Goal: Contribute content

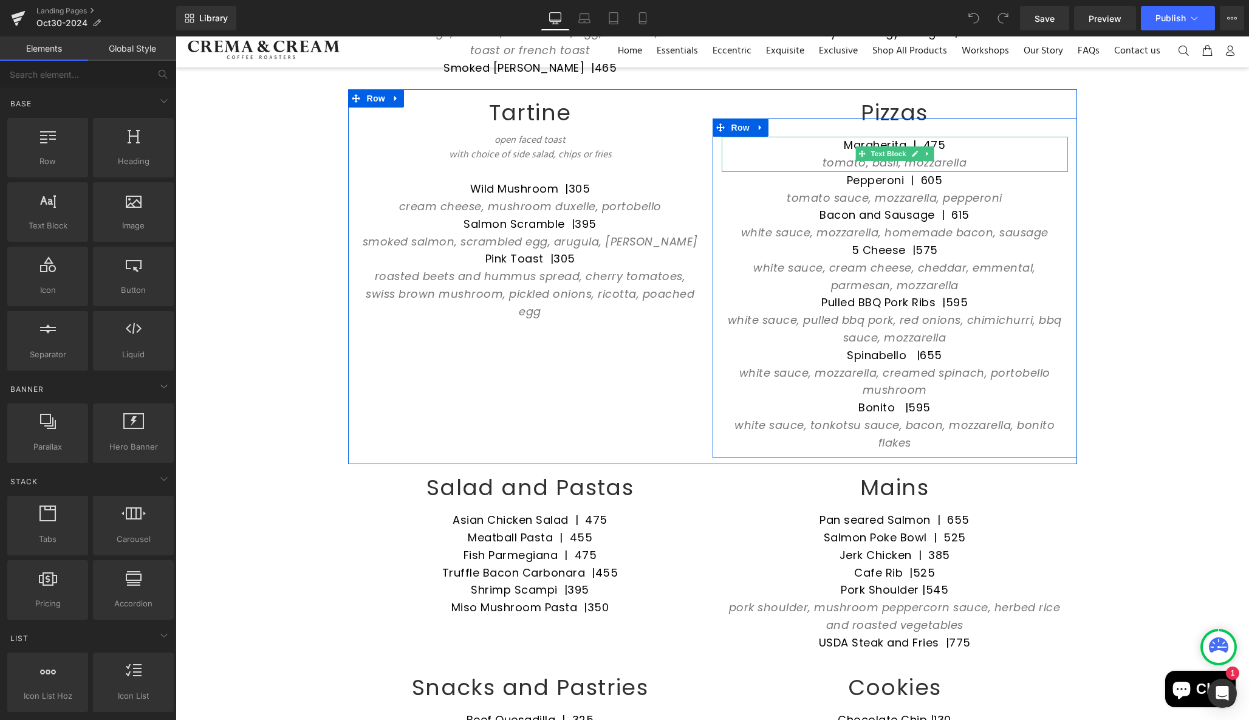
scroll to position [204, 0]
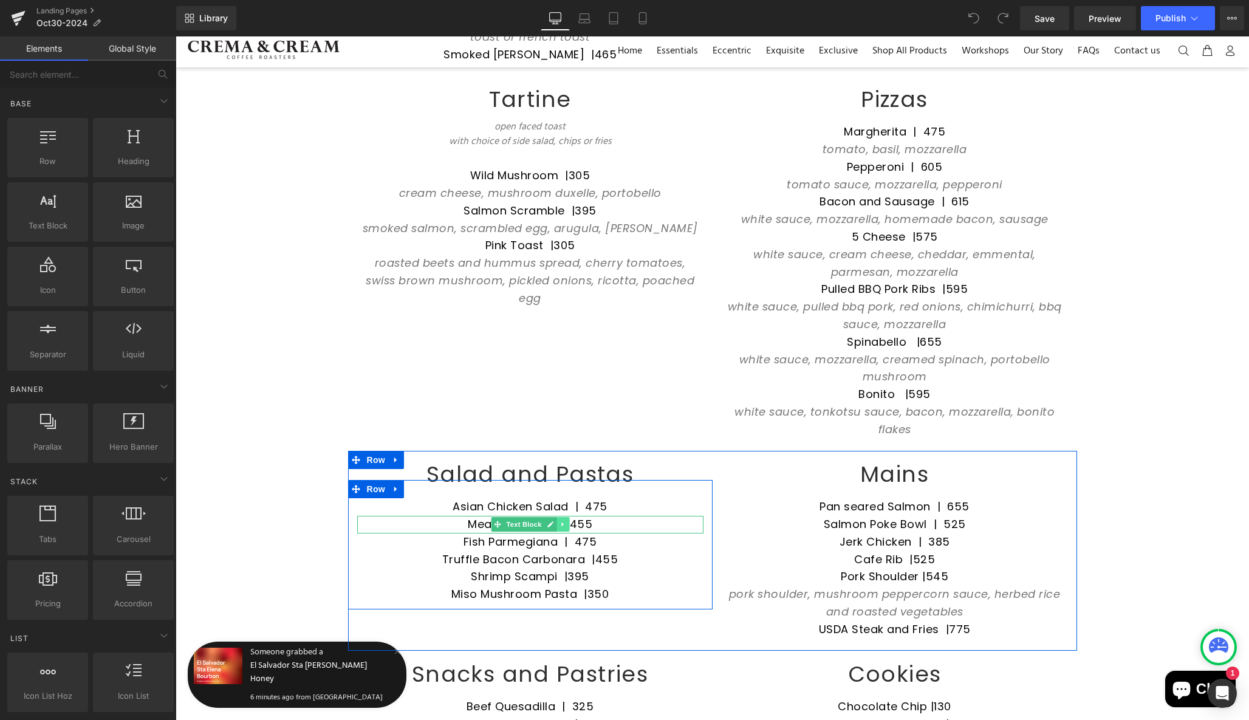
click at [560, 521] on icon at bounding box center [563, 524] width 7 height 7
click at [554, 521] on icon at bounding box center [556, 524] width 7 height 7
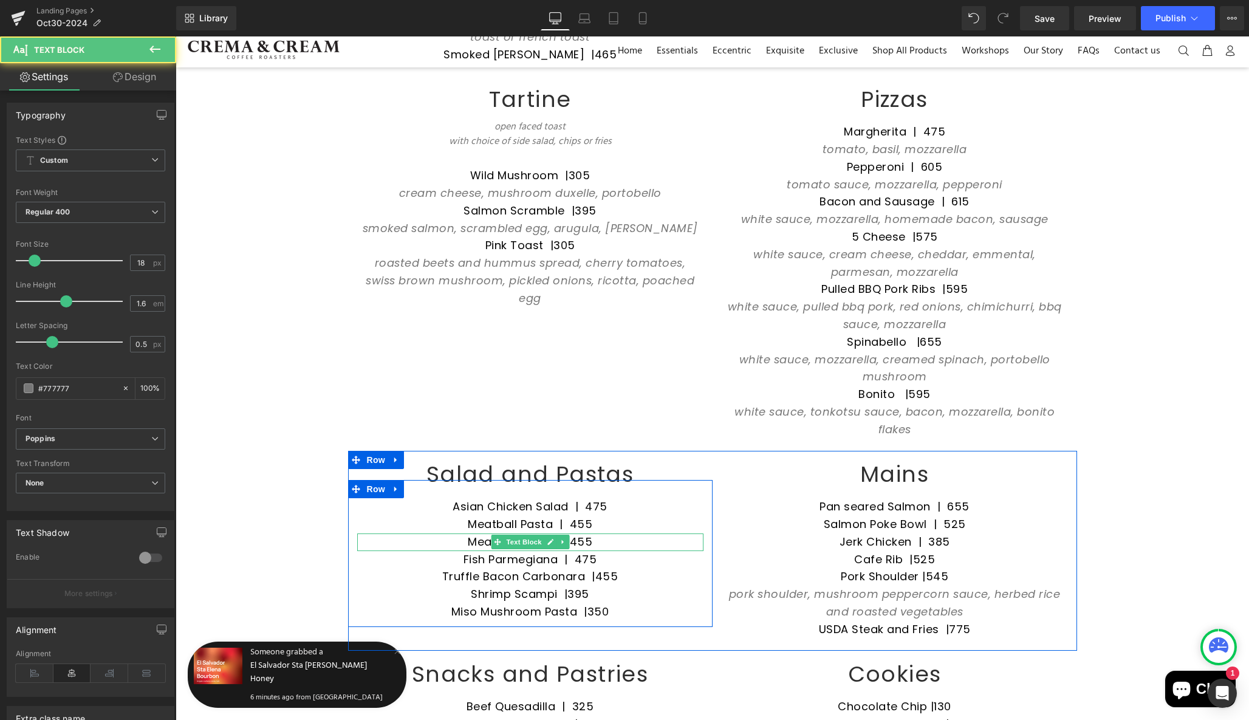
click at [471, 534] on font "Meatball Pasta | 455" at bounding box center [530, 541] width 125 height 15
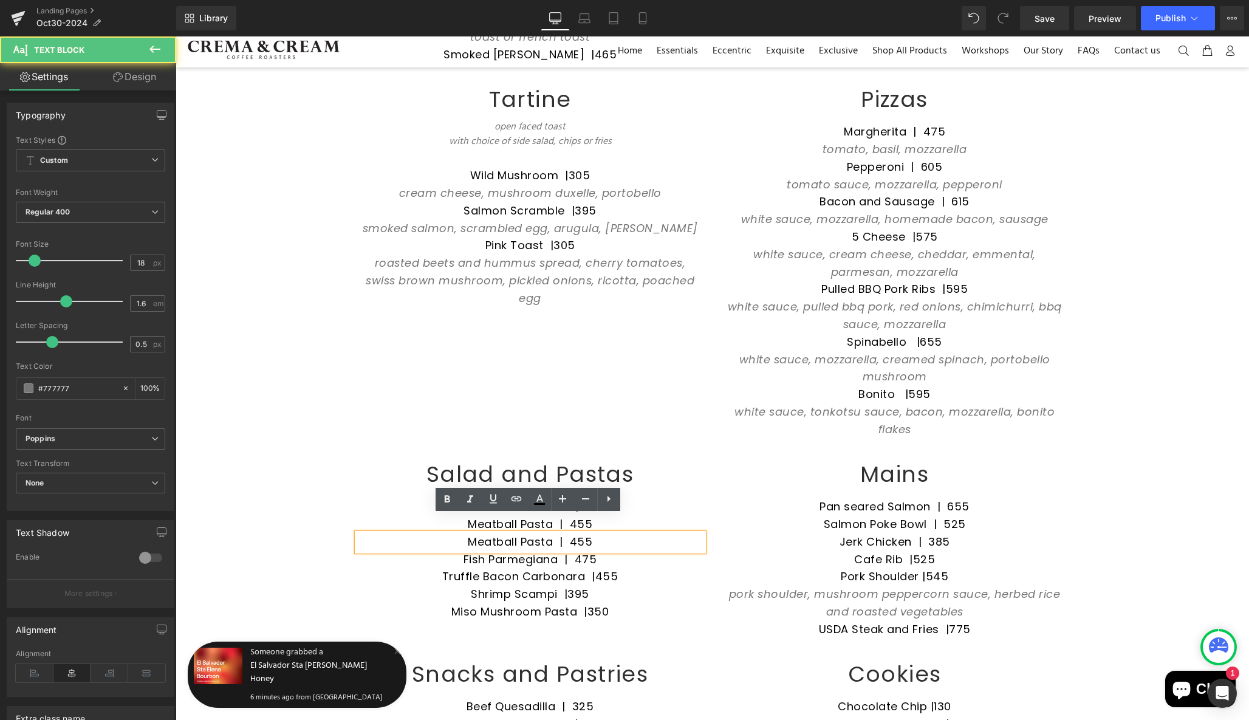
click at [490, 534] on font "Meatball Pasta | 455" at bounding box center [530, 541] width 125 height 15
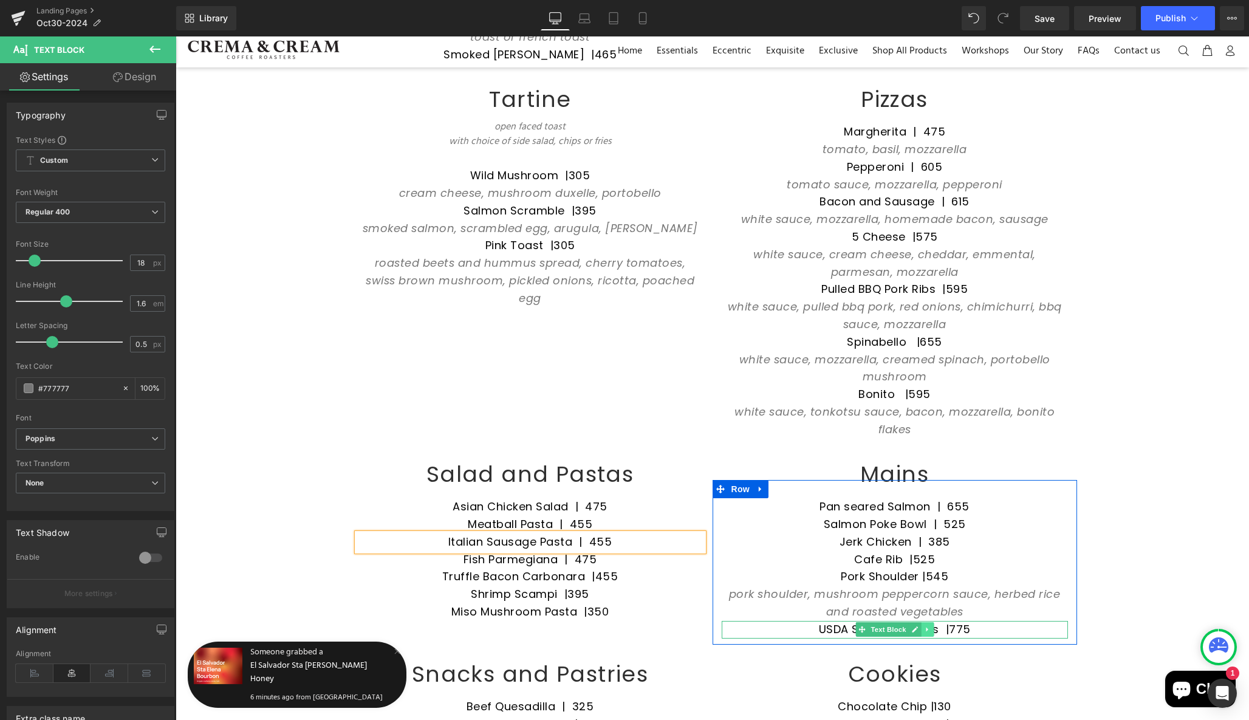
click at [928, 622] on link at bounding box center [927, 629] width 13 height 15
click at [920, 626] on icon at bounding box center [920, 629] width 7 height 7
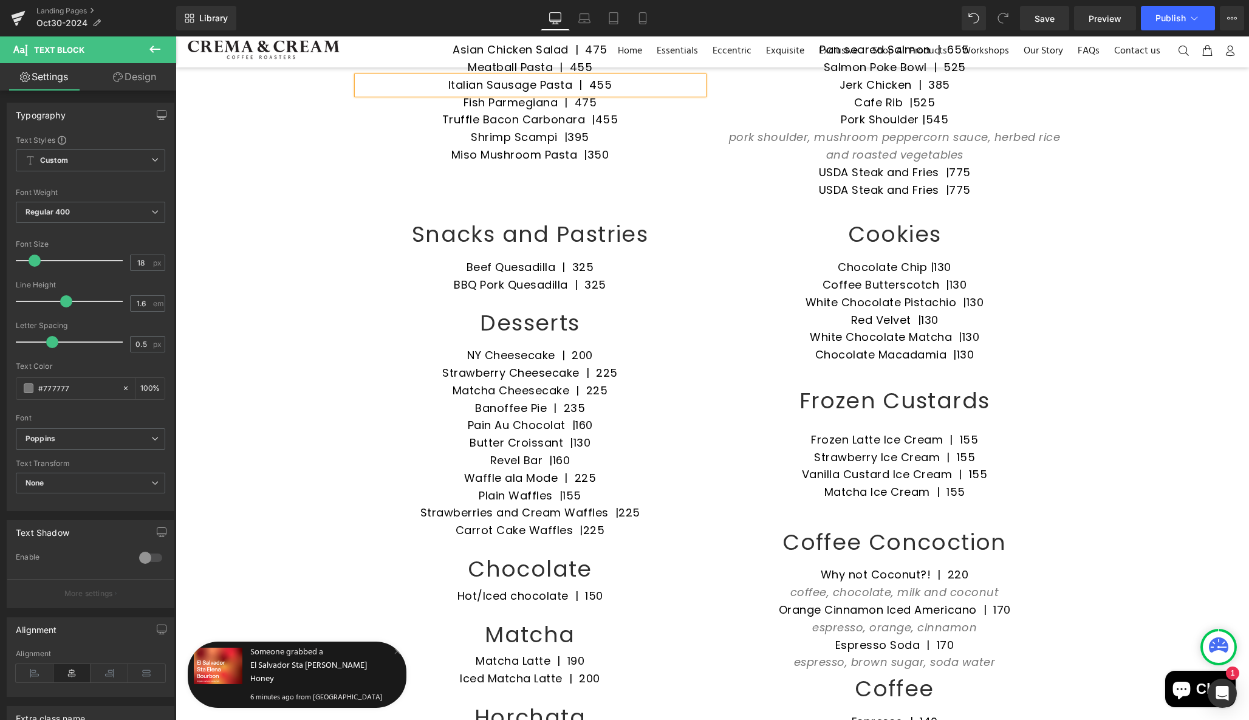
scroll to position [643, 0]
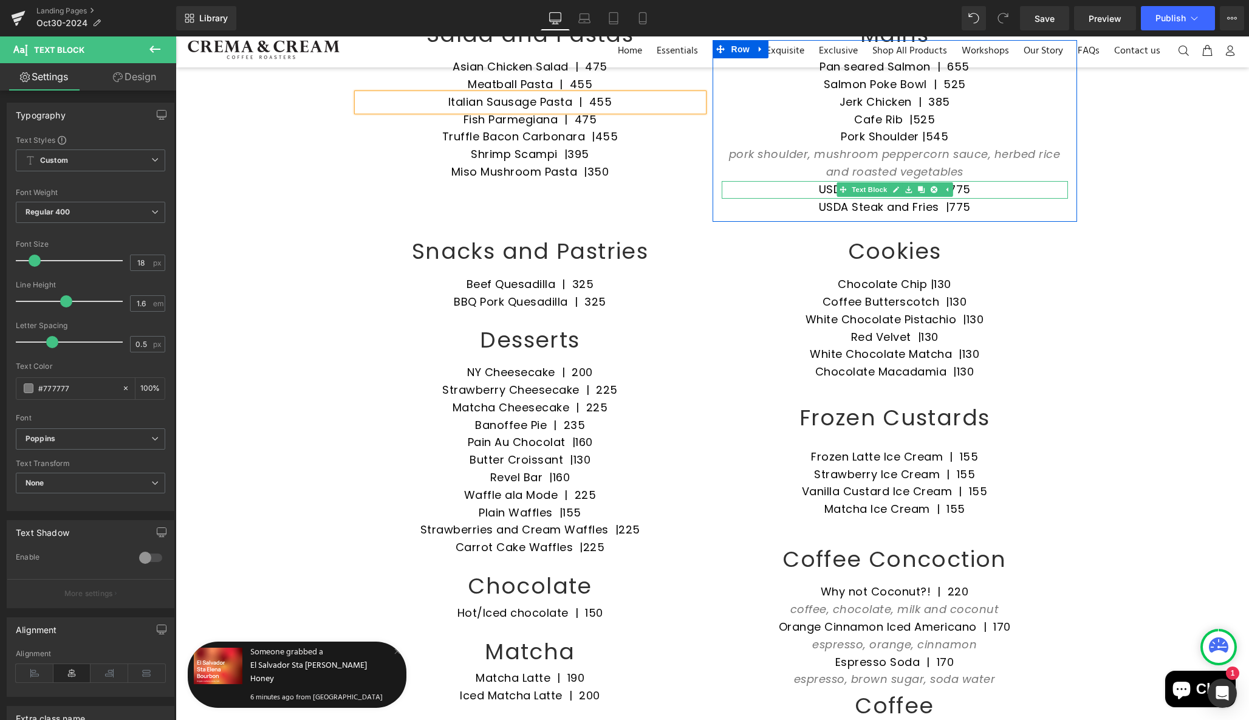
click at [908, 186] on icon at bounding box center [908, 189] width 7 height 7
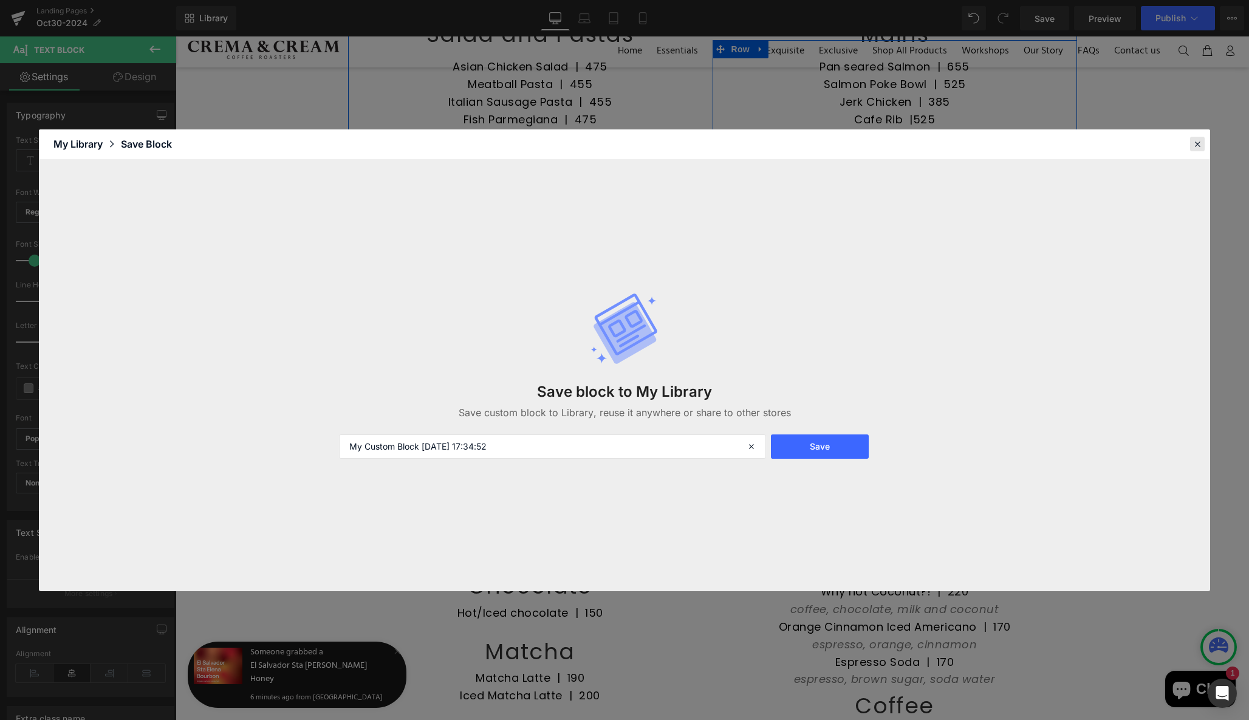
click at [1200, 140] on icon at bounding box center [1197, 144] width 11 height 11
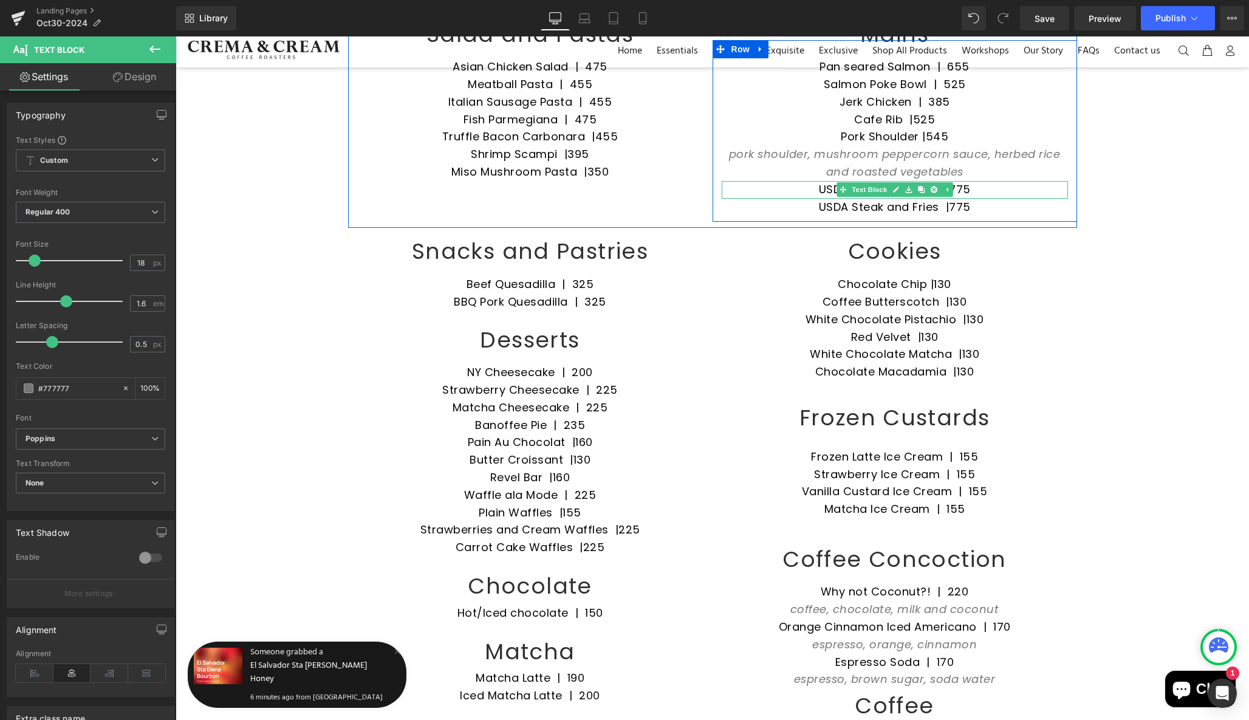
click at [811, 181] on p "USDA Steak and Fries | 775" at bounding box center [895, 190] width 346 height 18
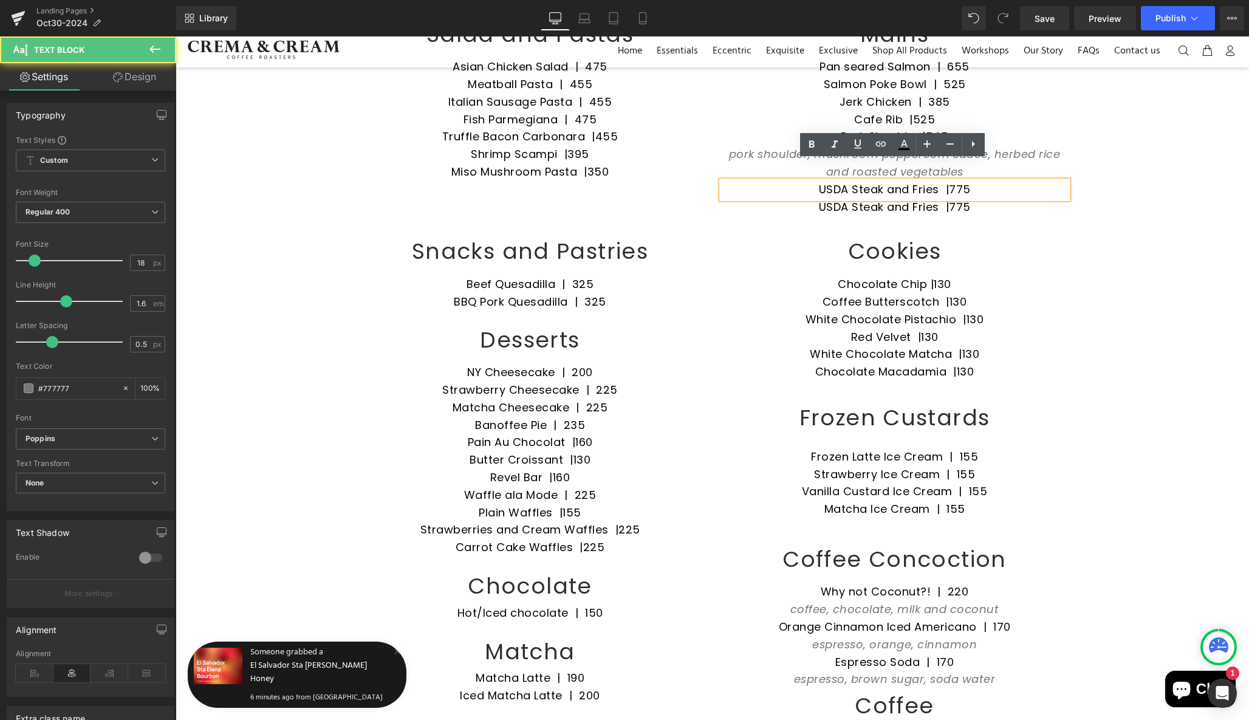
click at [811, 181] on p "USDA Steak and Fries | 775" at bounding box center [895, 190] width 346 height 18
click at [821, 182] on font "USDA Steak and Fries | 775" at bounding box center [895, 189] width 152 height 15
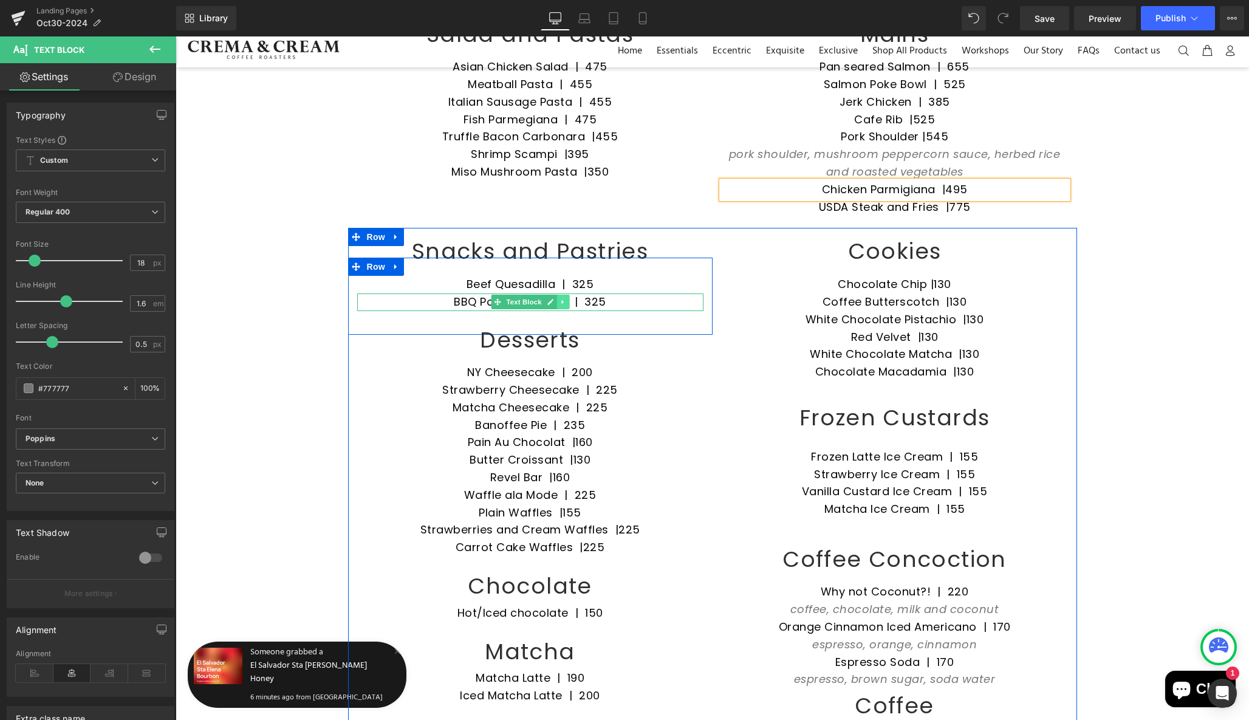
click at [560, 298] on icon at bounding box center [563, 301] width 7 height 7
click at [553, 298] on icon at bounding box center [556, 301] width 7 height 7
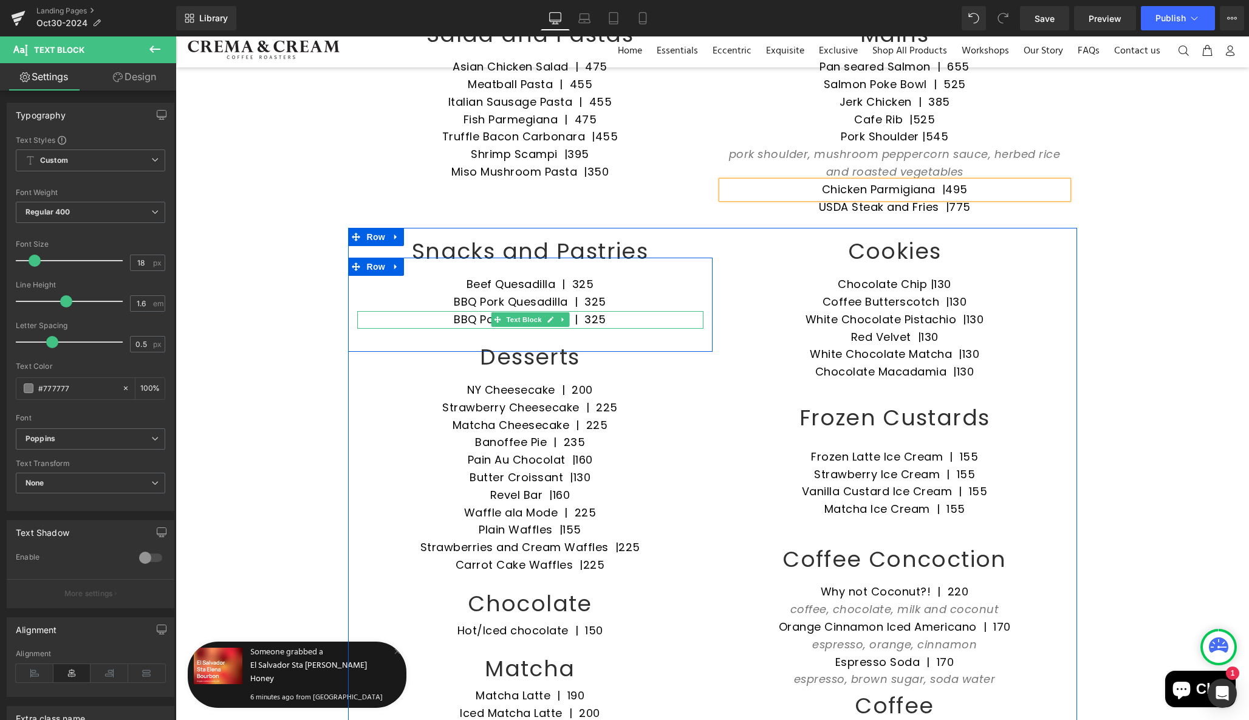
click at [460, 312] on font "BBQ Pork Quesadilla | 32 5" at bounding box center [530, 319] width 152 height 15
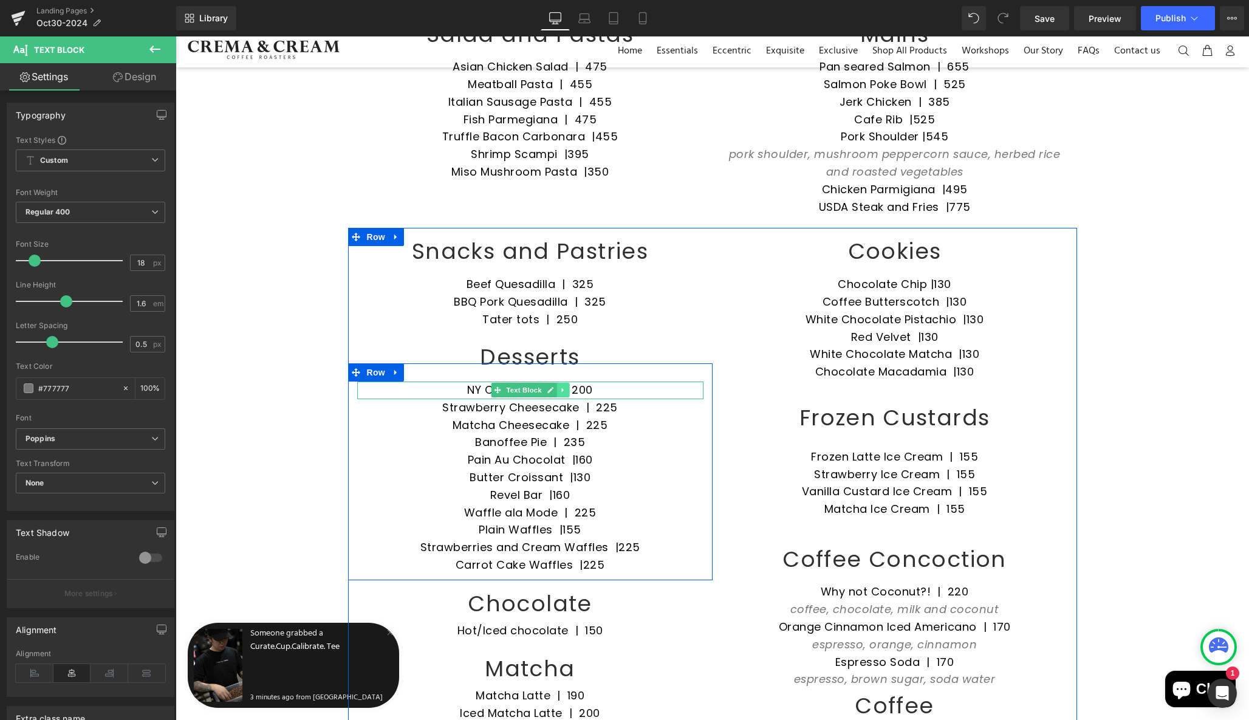
click at [561, 388] on icon at bounding box center [562, 390] width 2 height 4
click at [553, 386] on icon at bounding box center [556, 389] width 7 height 7
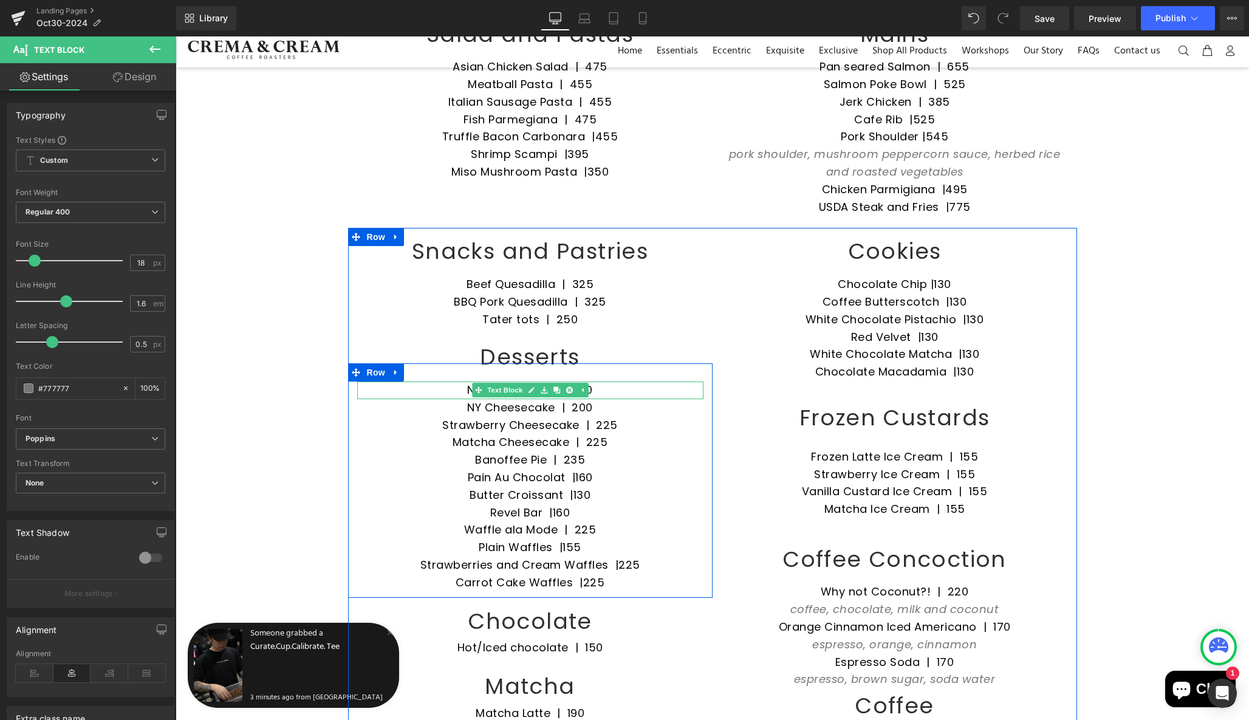
click at [461, 382] on p "NY Cheesecake | 200" at bounding box center [530, 391] width 346 height 18
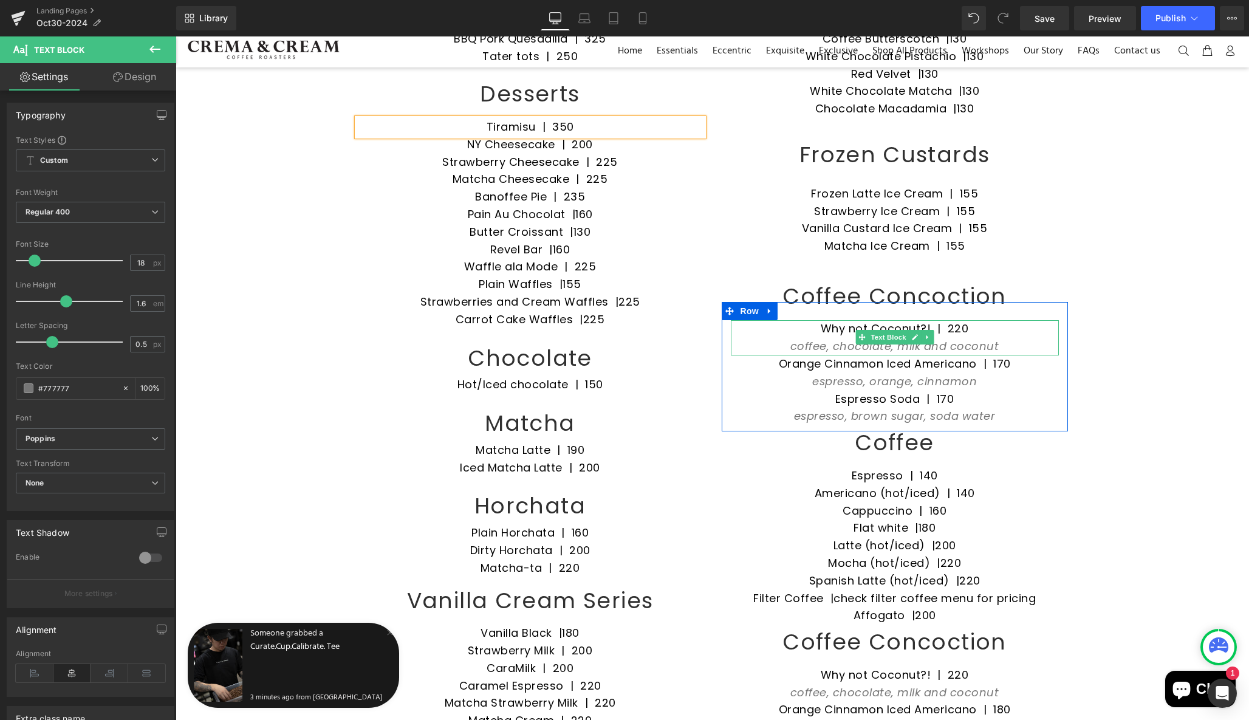
scroll to position [903, 0]
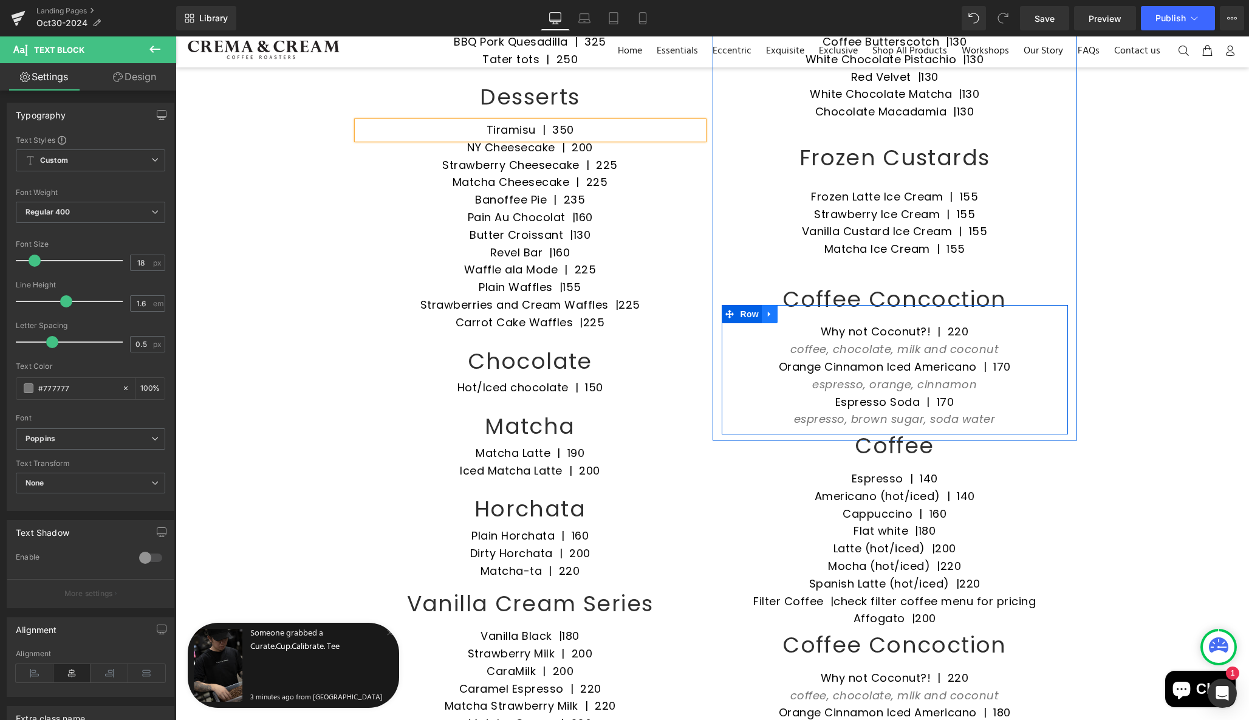
click at [770, 310] on icon at bounding box center [769, 314] width 9 height 9
click at [798, 310] on icon at bounding box center [801, 314] width 9 height 9
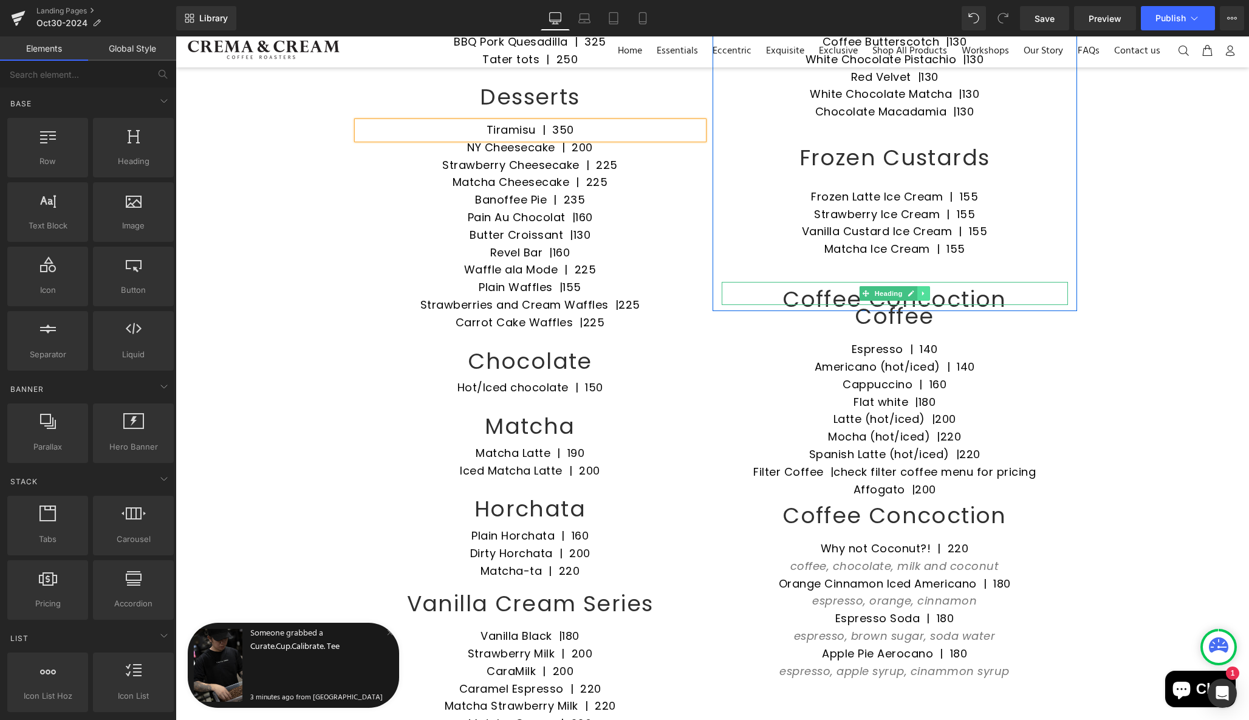
click at [921, 290] on icon at bounding box center [923, 293] width 7 height 7
click at [929, 290] on icon at bounding box center [929, 293] width 7 height 7
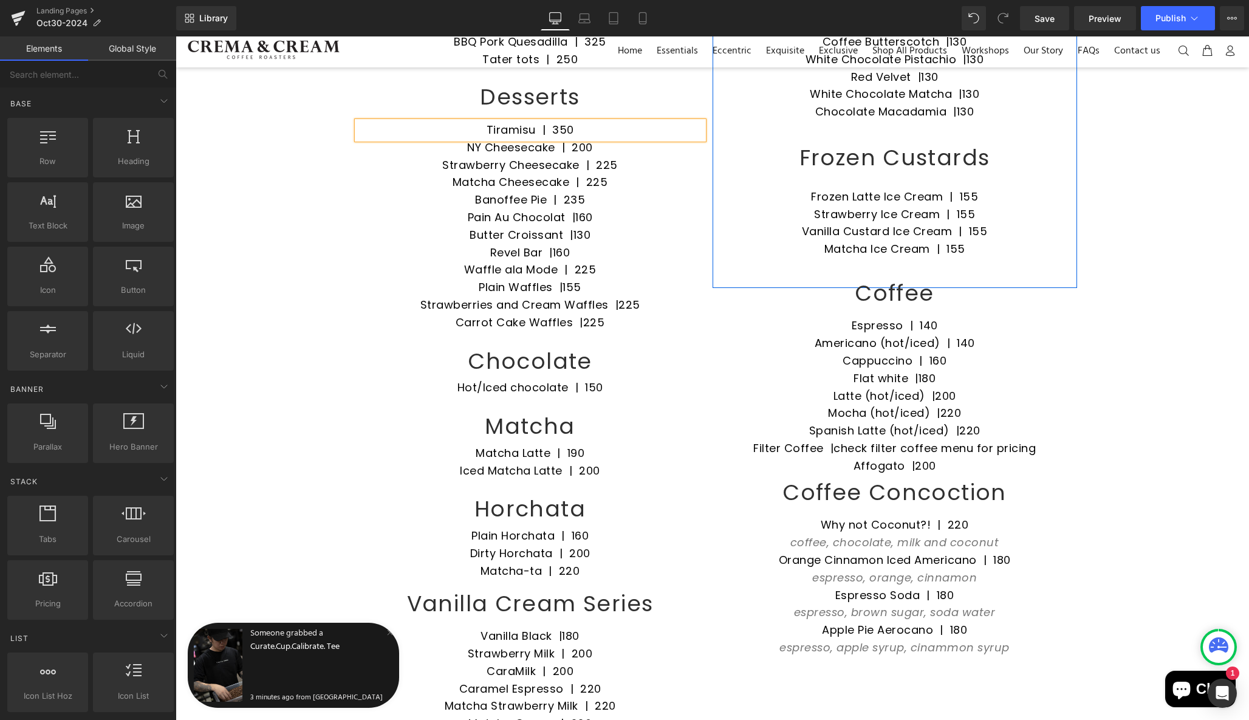
click at [330, 416] on div "Row Row All Day Breakfast Heading Chicken Waffles | 405 Text Block Beef Cheek T…" at bounding box center [712, 278] width 1073 height 2208
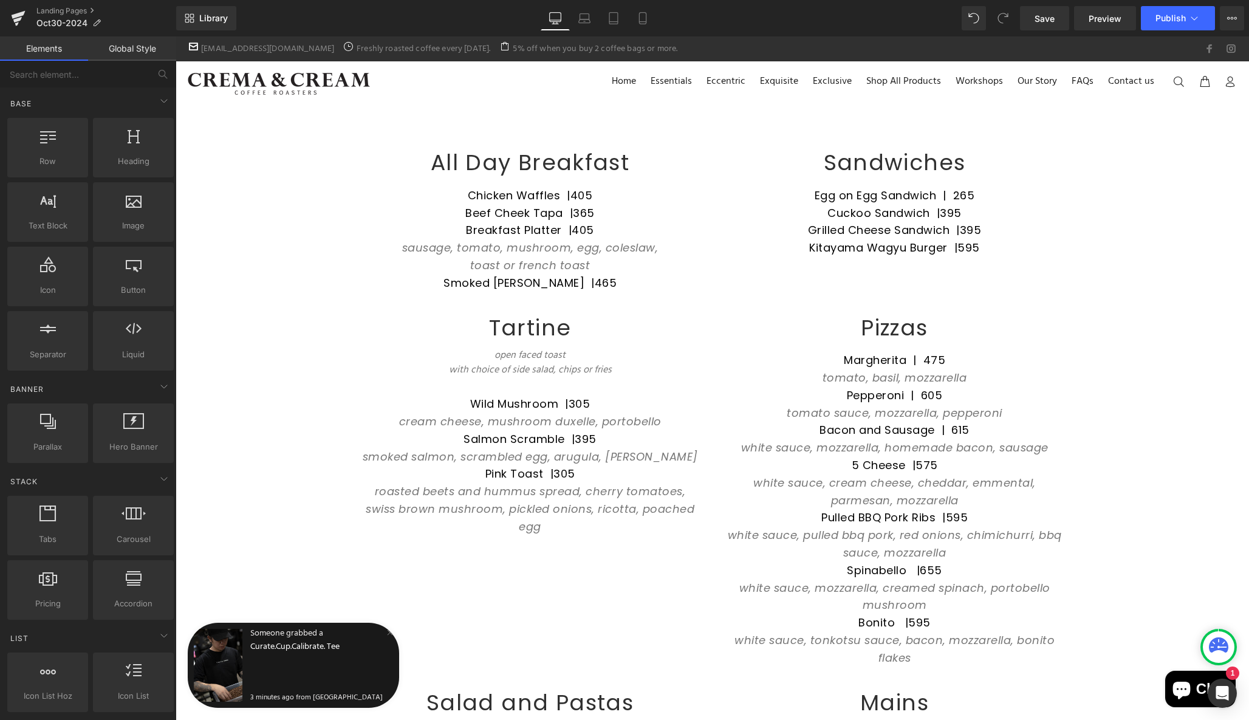
scroll to position [0, 0]
click at [1177, 16] on span "Publish" at bounding box center [1170, 18] width 30 height 10
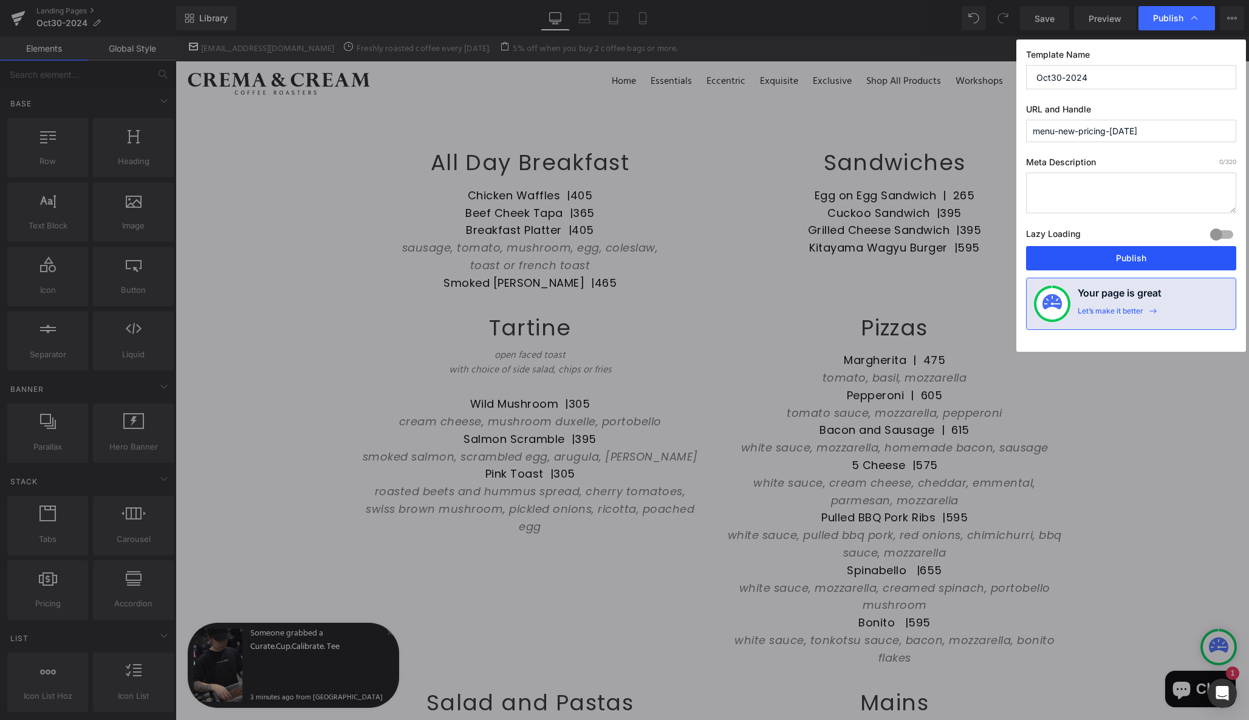
click at [1139, 255] on button "Publish" at bounding box center [1131, 258] width 210 height 24
